Goal: Task Accomplishment & Management: Manage account settings

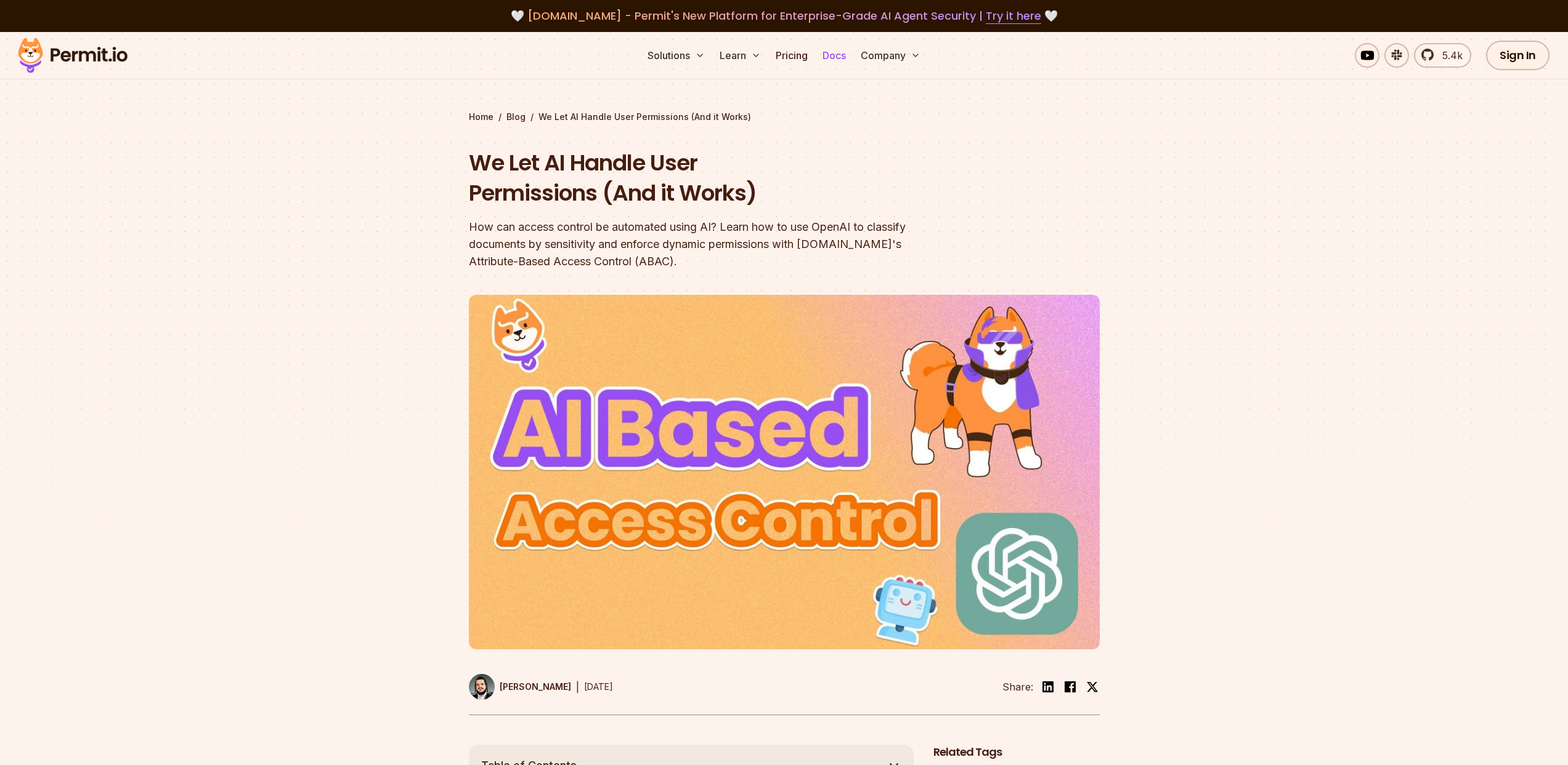
click at [831, 57] on link "Docs" at bounding box center [834, 55] width 33 height 25
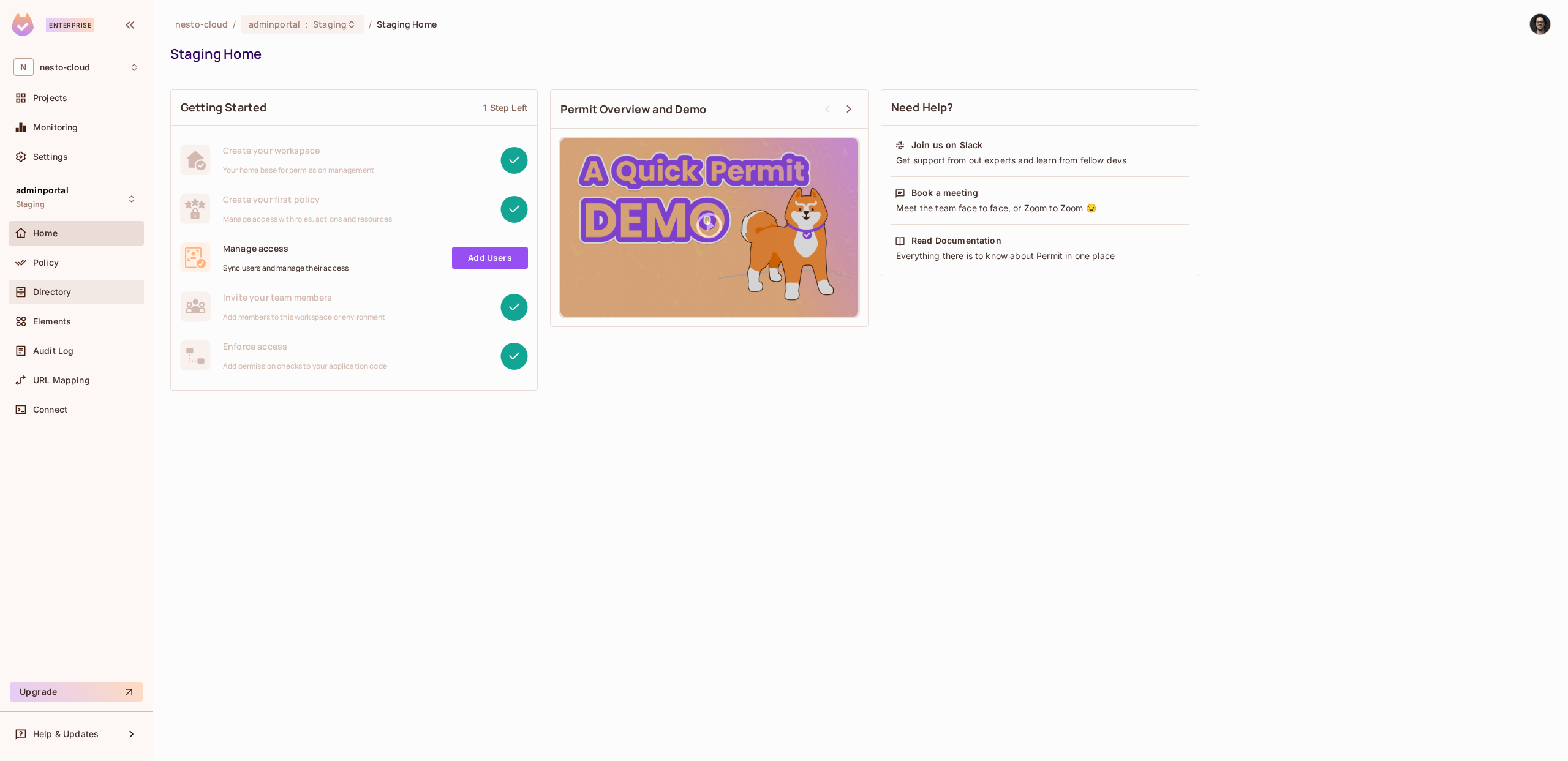
click at [70, 293] on span "Directory" at bounding box center [52, 292] width 38 height 10
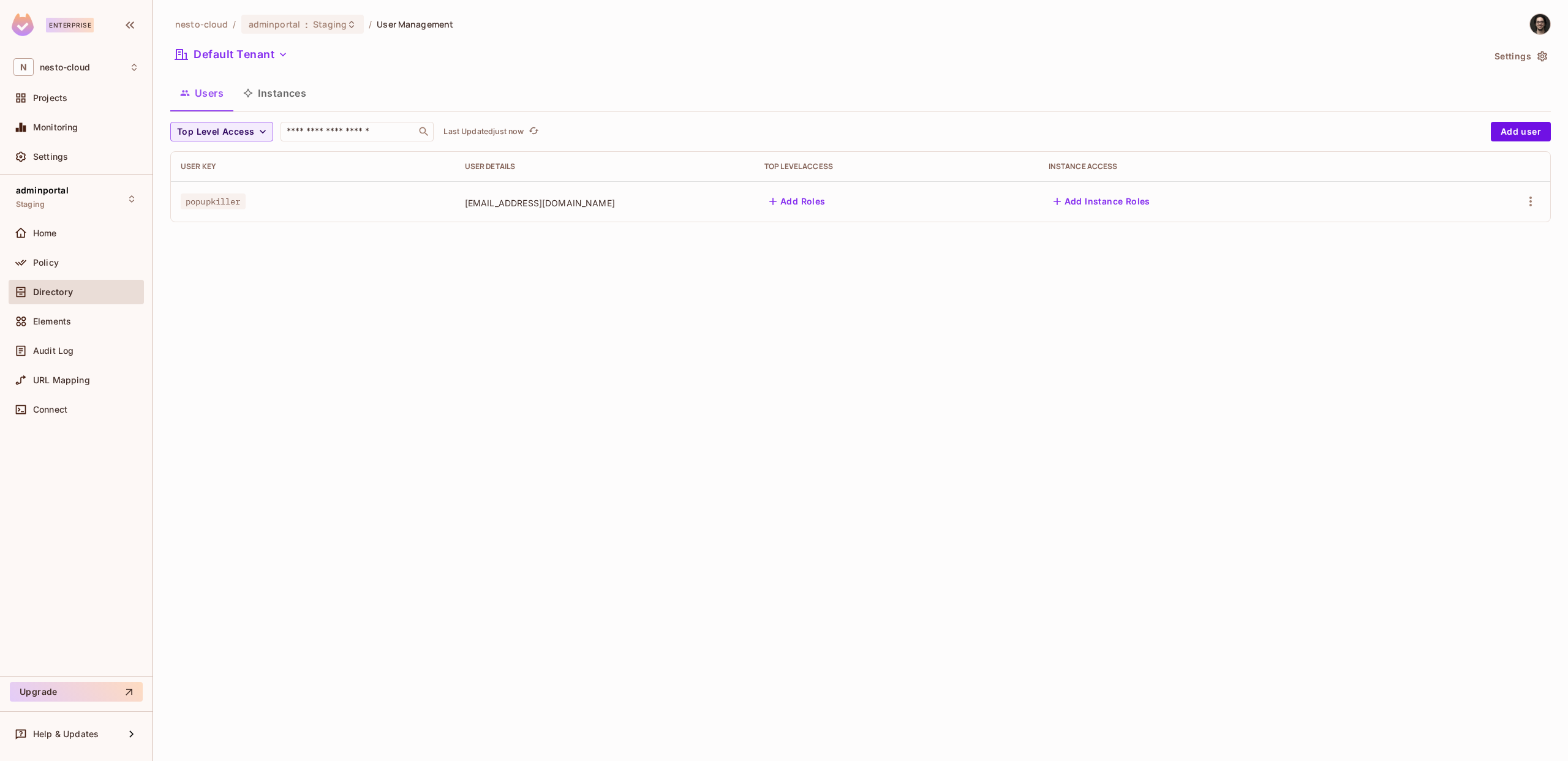
click at [221, 203] on span "popupkiller" at bounding box center [213, 201] width 65 height 16
click at [1538, 205] on button "button" at bounding box center [1531, 201] width 20 height 20
click at [1465, 232] on div "Edit" at bounding box center [1466, 229] width 17 height 13
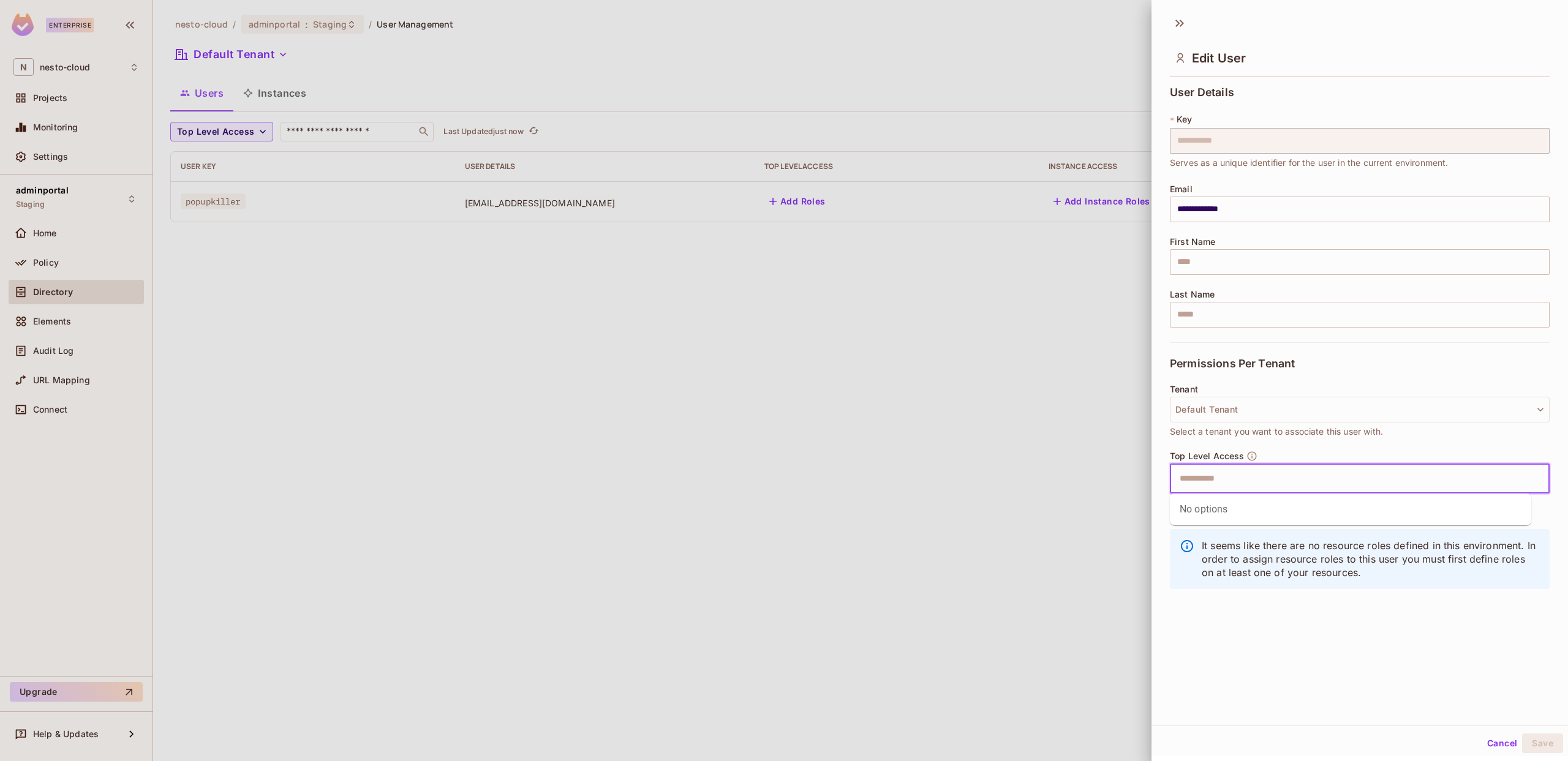
click at [1207, 483] on input "text" at bounding box center [1348, 478] width 353 height 24
click at [1237, 595] on div "It seems like there are no resource roles defined in this environment. In order…" at bounding box center [1359, 565] width 380 height 87
click at [1226, 405] on button "Default Tenant" at bounding box center [1359, 410] width 380 height 25
click at [1220, 361] on div at bounding box center [784, 380] width 1568 height 761
click at [1178, 20] on icon at bounding box center [1180, 23] width 20 height 20
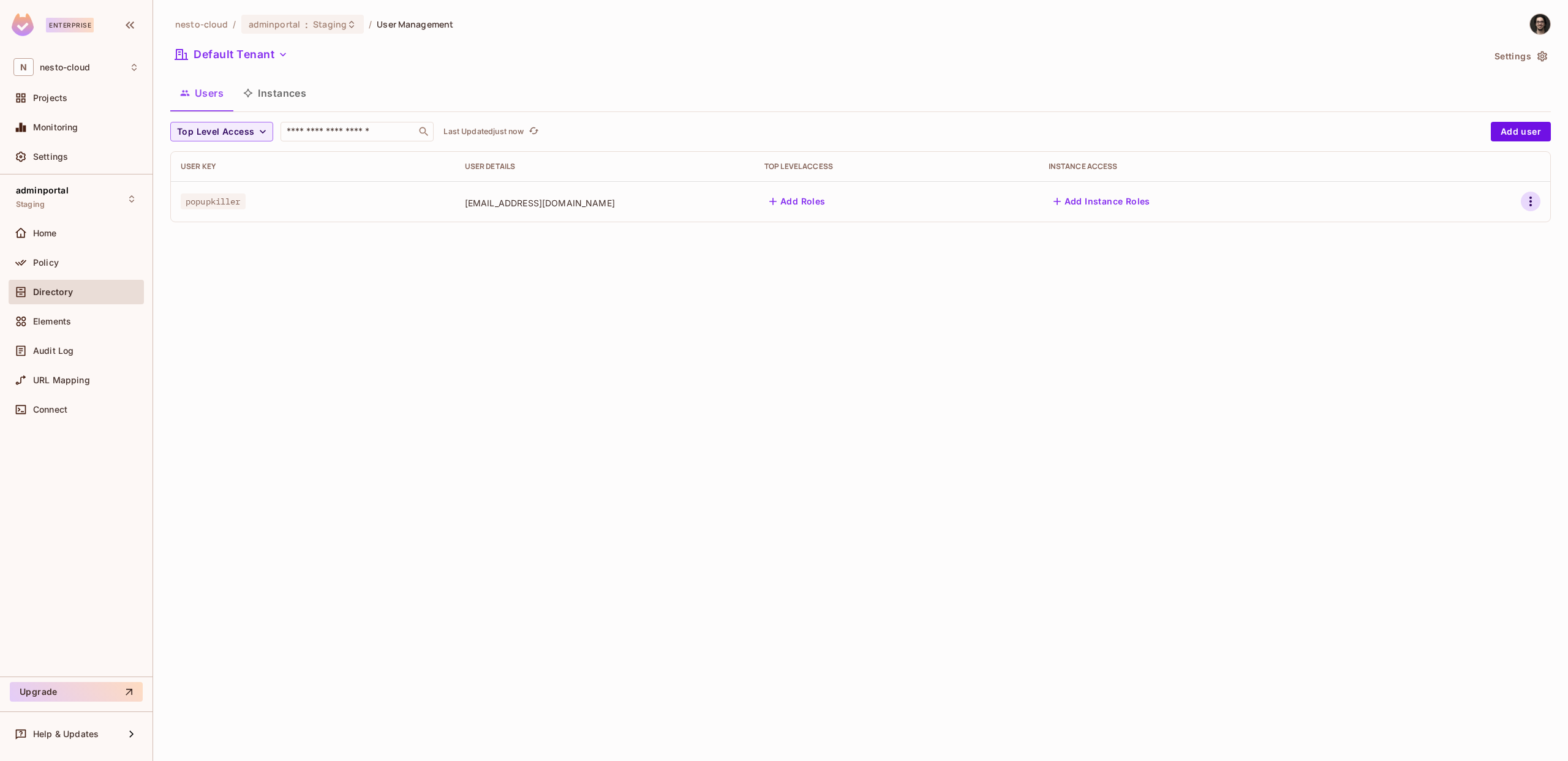
click at [1524, 198] on icon "button" at bounding box center [1530, 201] width 15 height 15
click at [1477, 251] on div "Edit Attributes" at bounding box center [1488, 257] width 60 height 13
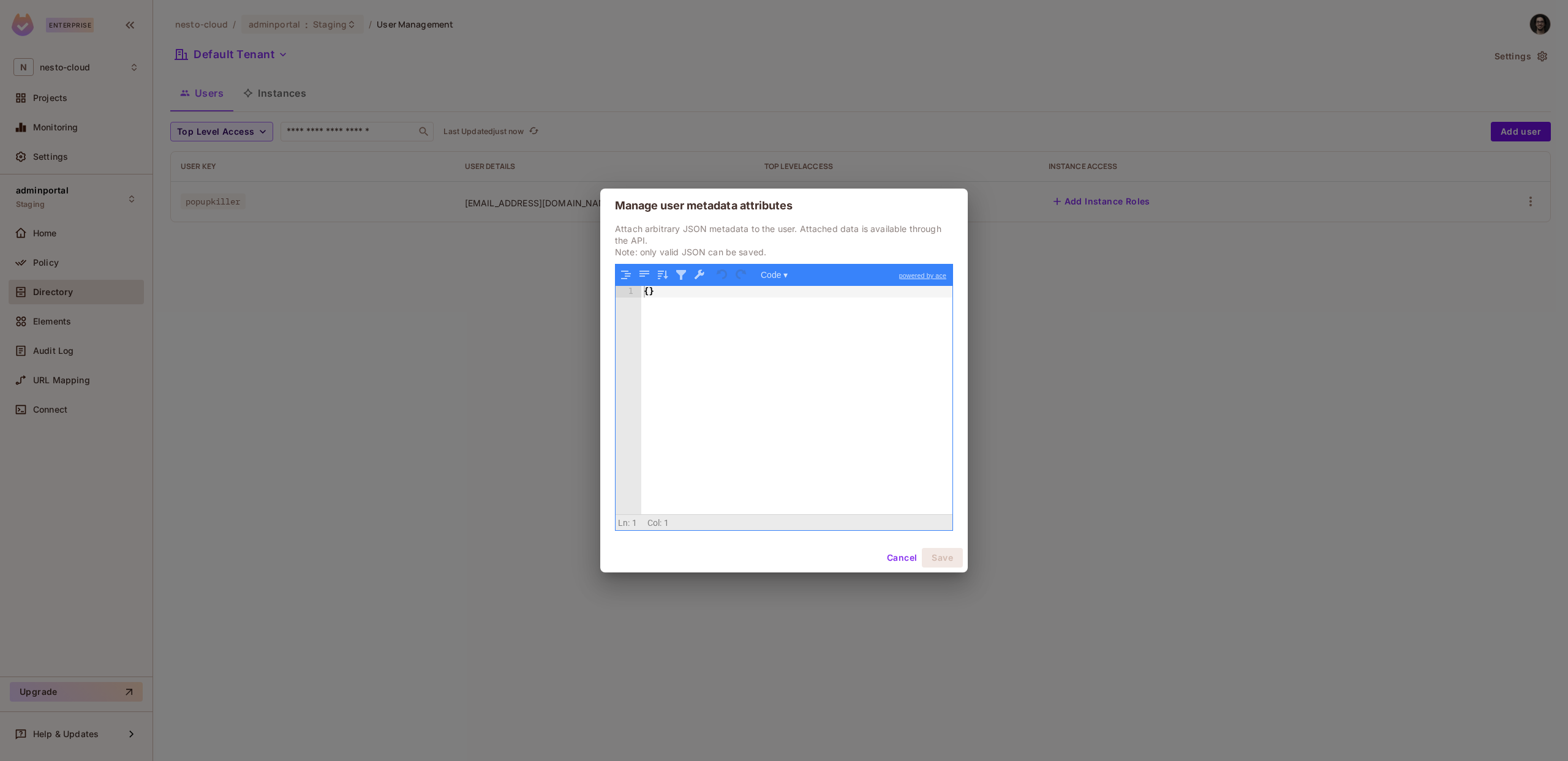
drag, startPoint x: 710, startPoint y: 380, endPoint x: 792, endPoint y: 501, distance: 146.2
click at [710, 380] on div "{ }" at bounding box center [796, 412] width 311 height 252
click at [901, 560] on button "Cancel" at bounding box center [902, 558] width 40 height 20
